Goal: Task Accomplishment & Management: Use online tool/utility

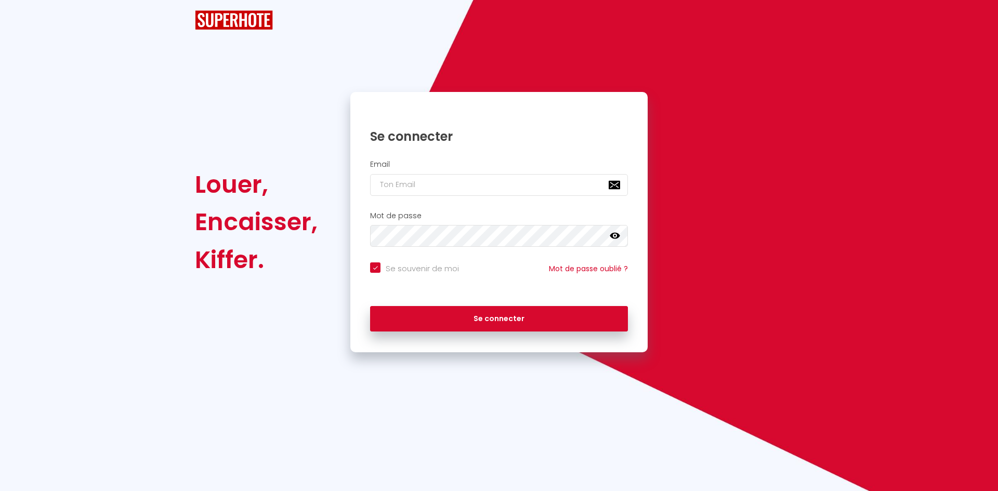
checkbox input "true"
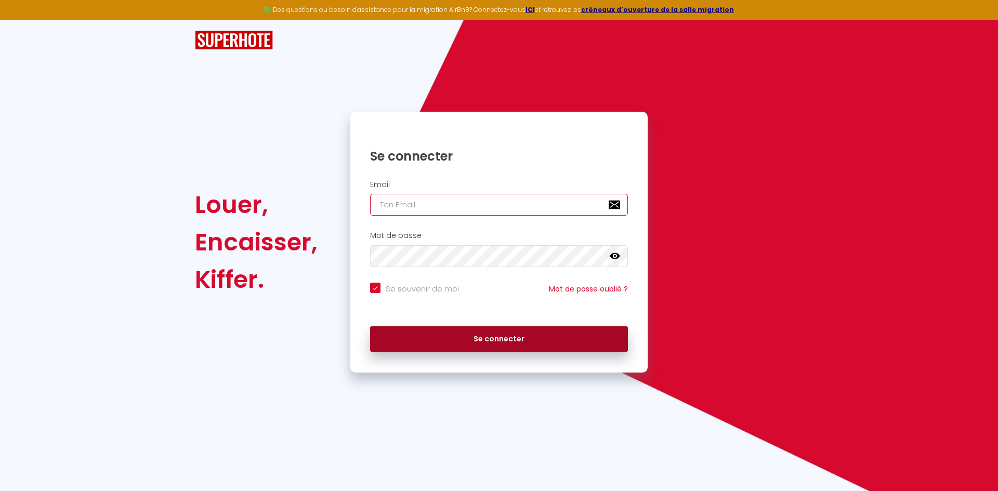
type input "[PERSON_NAME][EMAIL_ADDRESS][DOMAIN_NAME]"
click at [544, 336] on button "Se connecter" at bounding box center [499, 339] width 258 height 26
checkbox input "true"
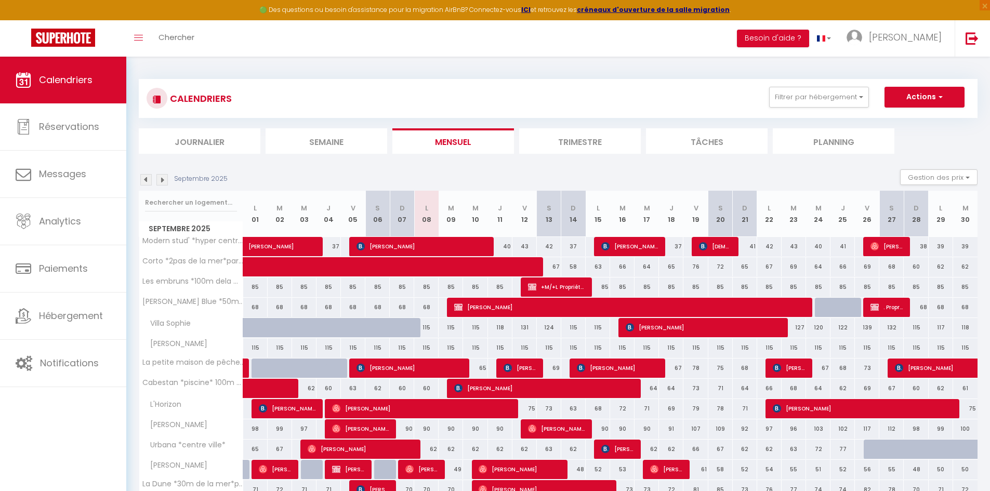
click at [150, 179] on img at bounding box center [145, 179] width 11 height 11
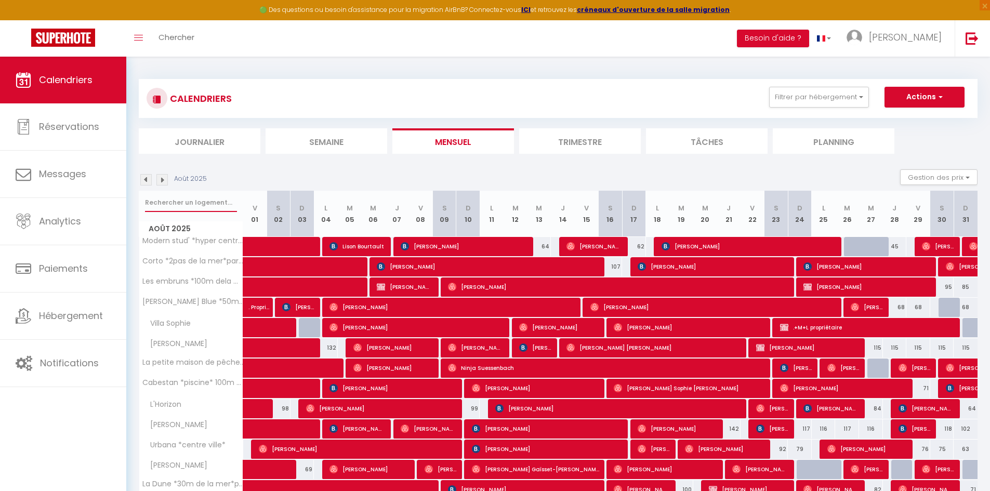
click at [192, 211] on input "text" at bounding box center [191, 202] width 92 height 19
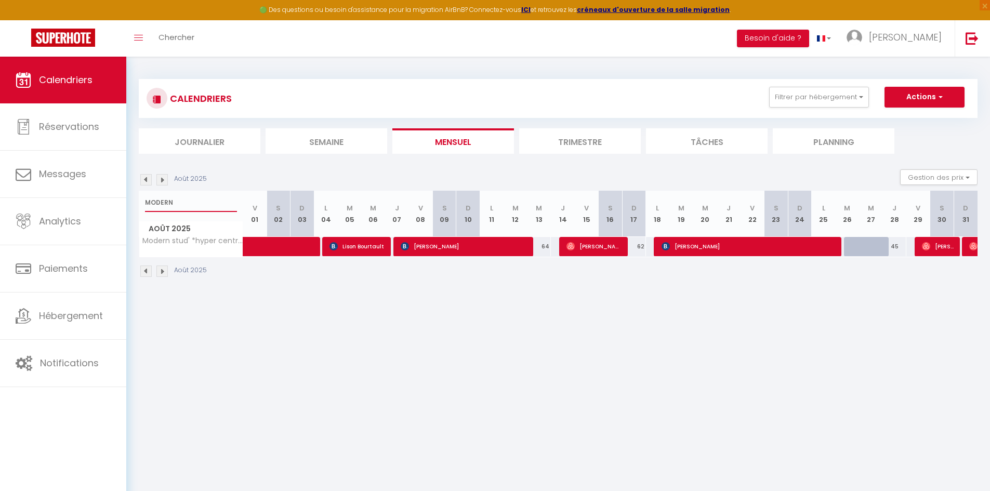
click at [167, 204] on input "MODERN" at bounding box center [191, 202] width 92 height 19
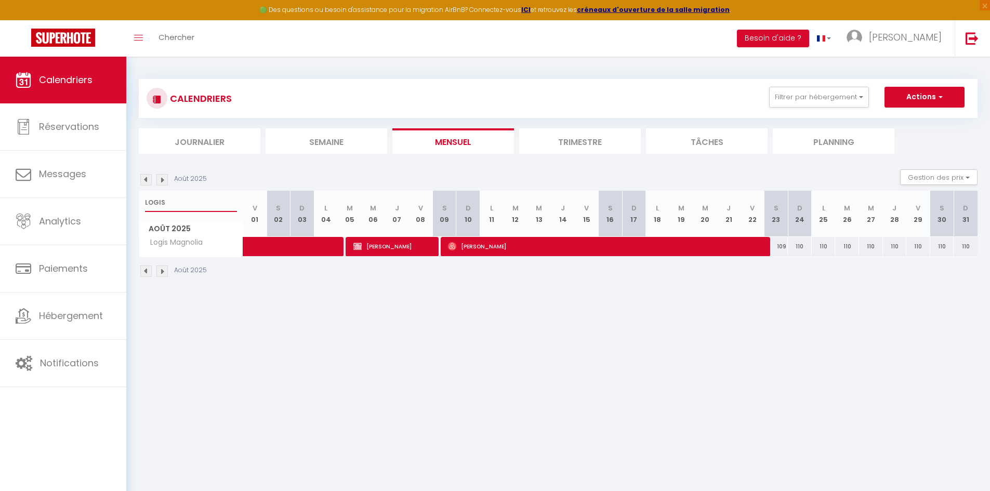
click at [162, 207] on input "LOGIS" at bounding box center [191, 202] width 92 height 19
type input "ARTY"
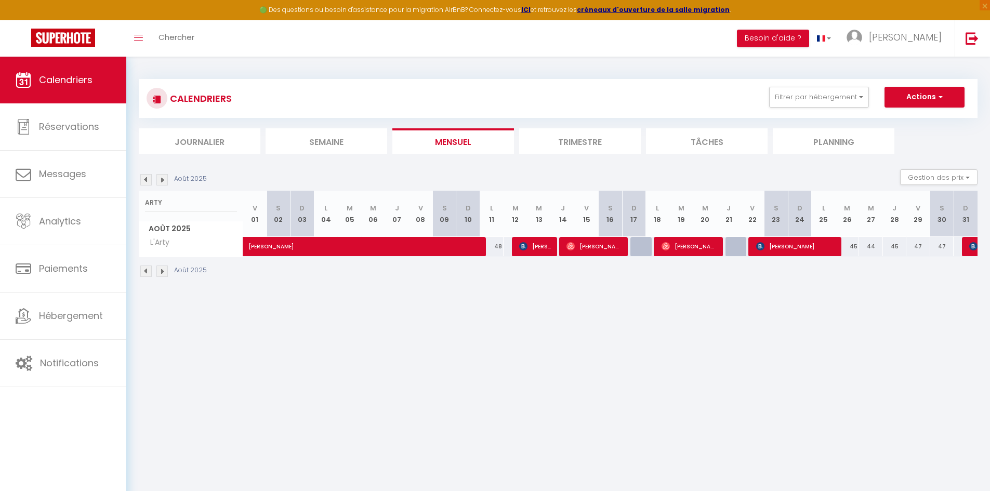
click at [161, 175] on img at bounding box center [161, 179] width 11 height 11
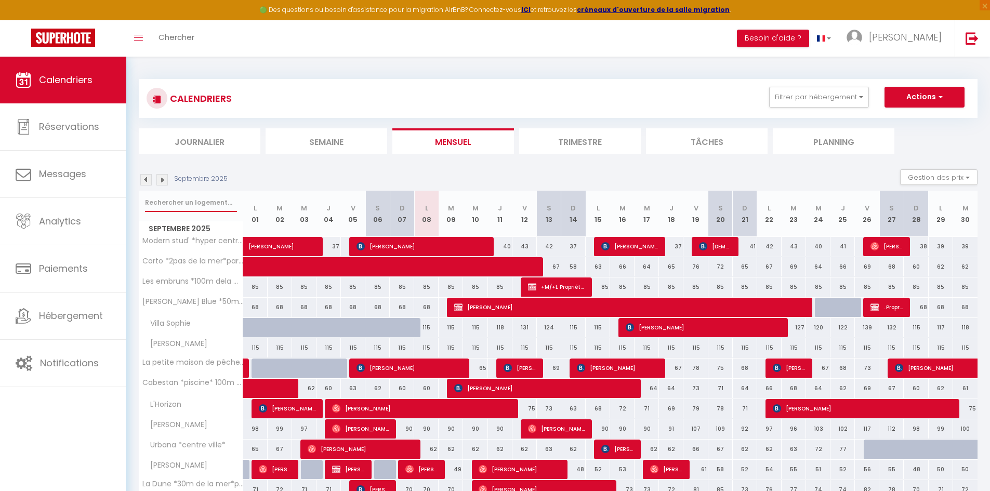
click at [182, 211] on input "text" at bounding box center [191, 202] width 92 height 19
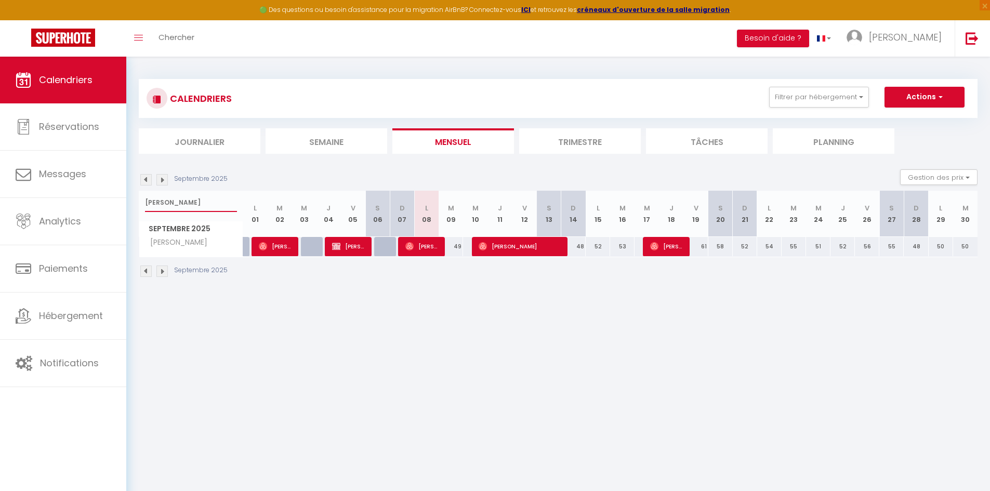
click at [178, 203] on input "[PERSON_NAME]" at bounding box center [191, 202] width 92 height 19
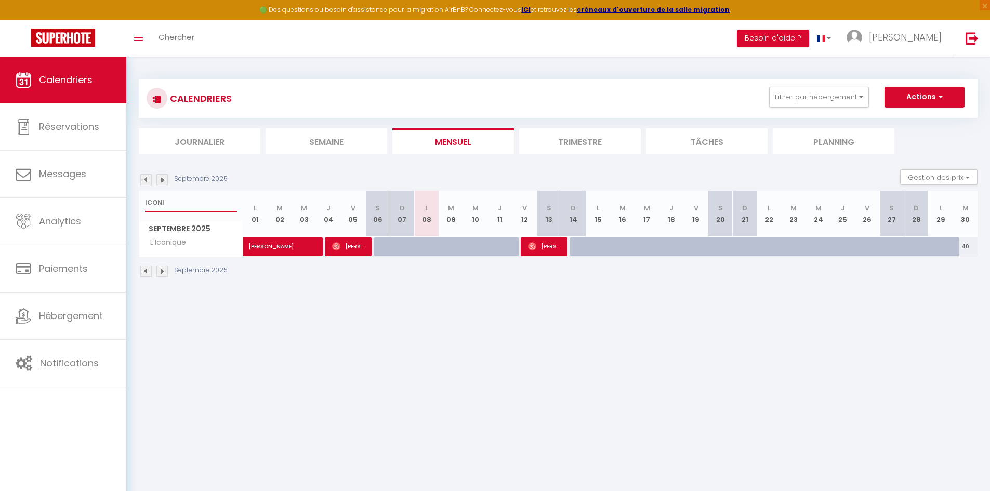
type input "ICONI"
click at [144, 183] on img at bounding box center [145, 179] width 11 height 11
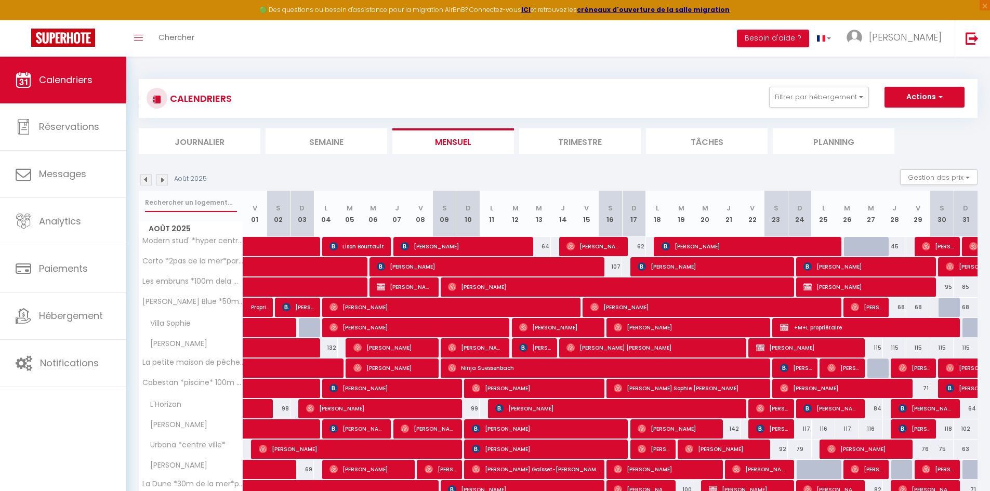
click at [151, 205] on input "text" at bounding box center [191, 202] width 92 height 19
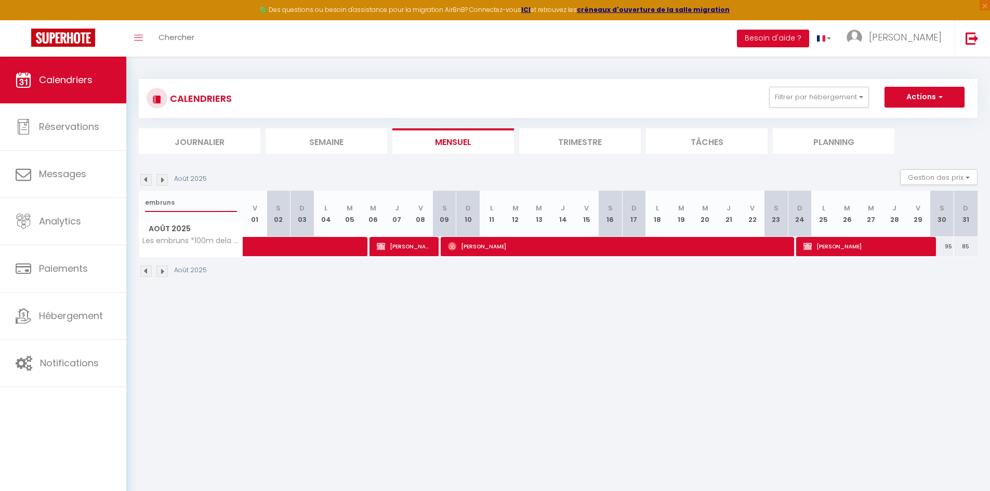
click at [164, 195] on input "embruns" at bounding box center [191, 202] width 92 height 19
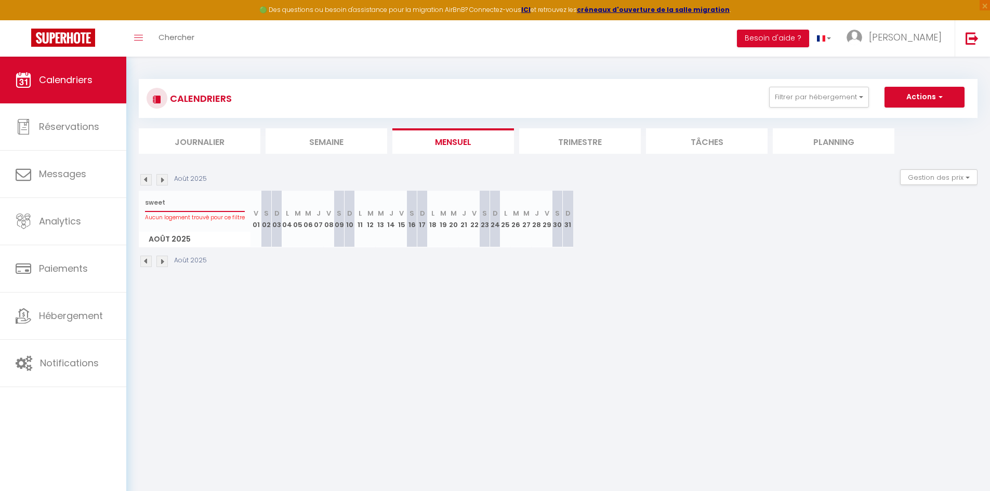
type input "sweet"
